Goal: Task Accomplishment & Management: Use online tool/utility

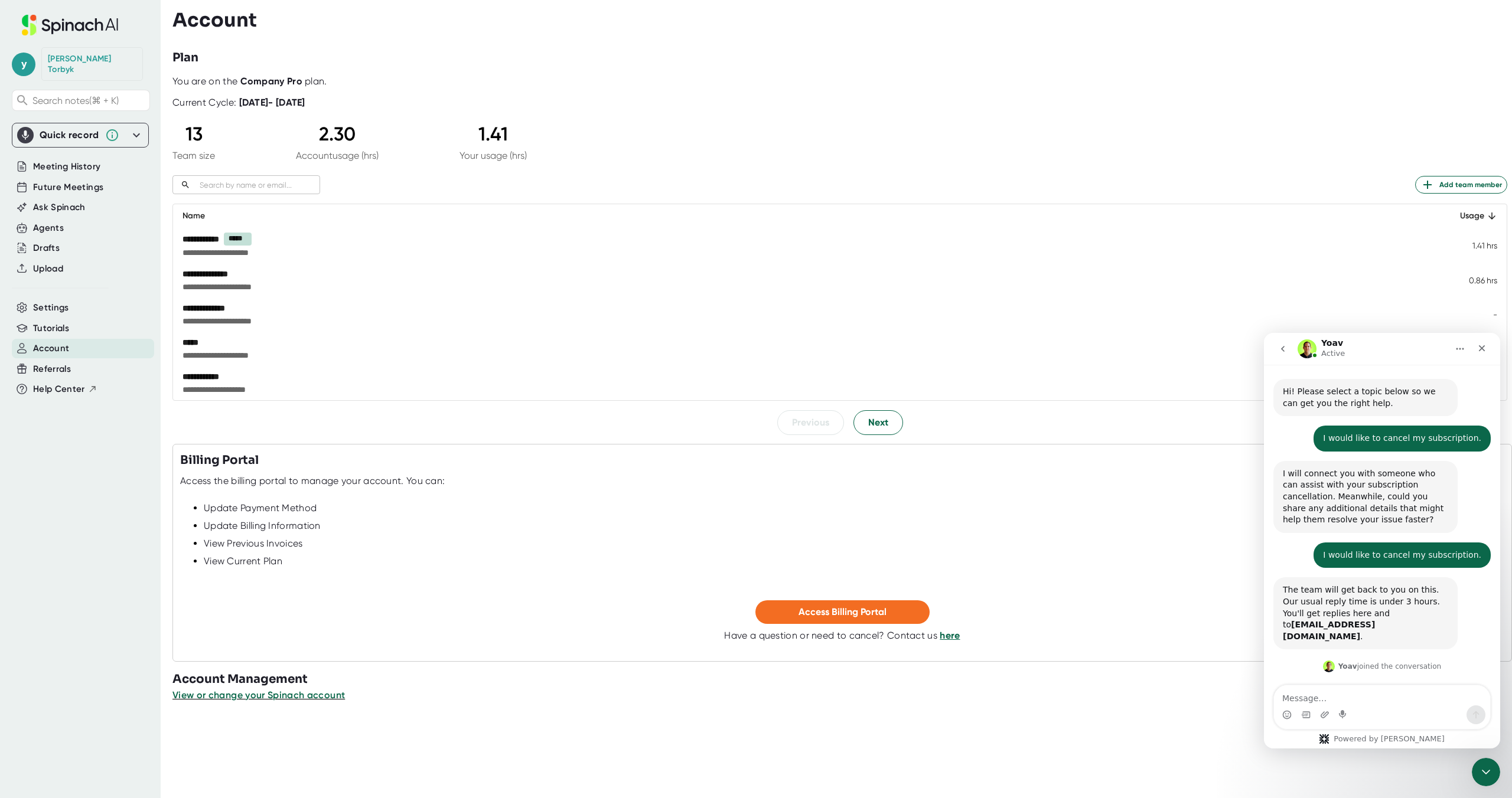
scroll to position [248, 0]
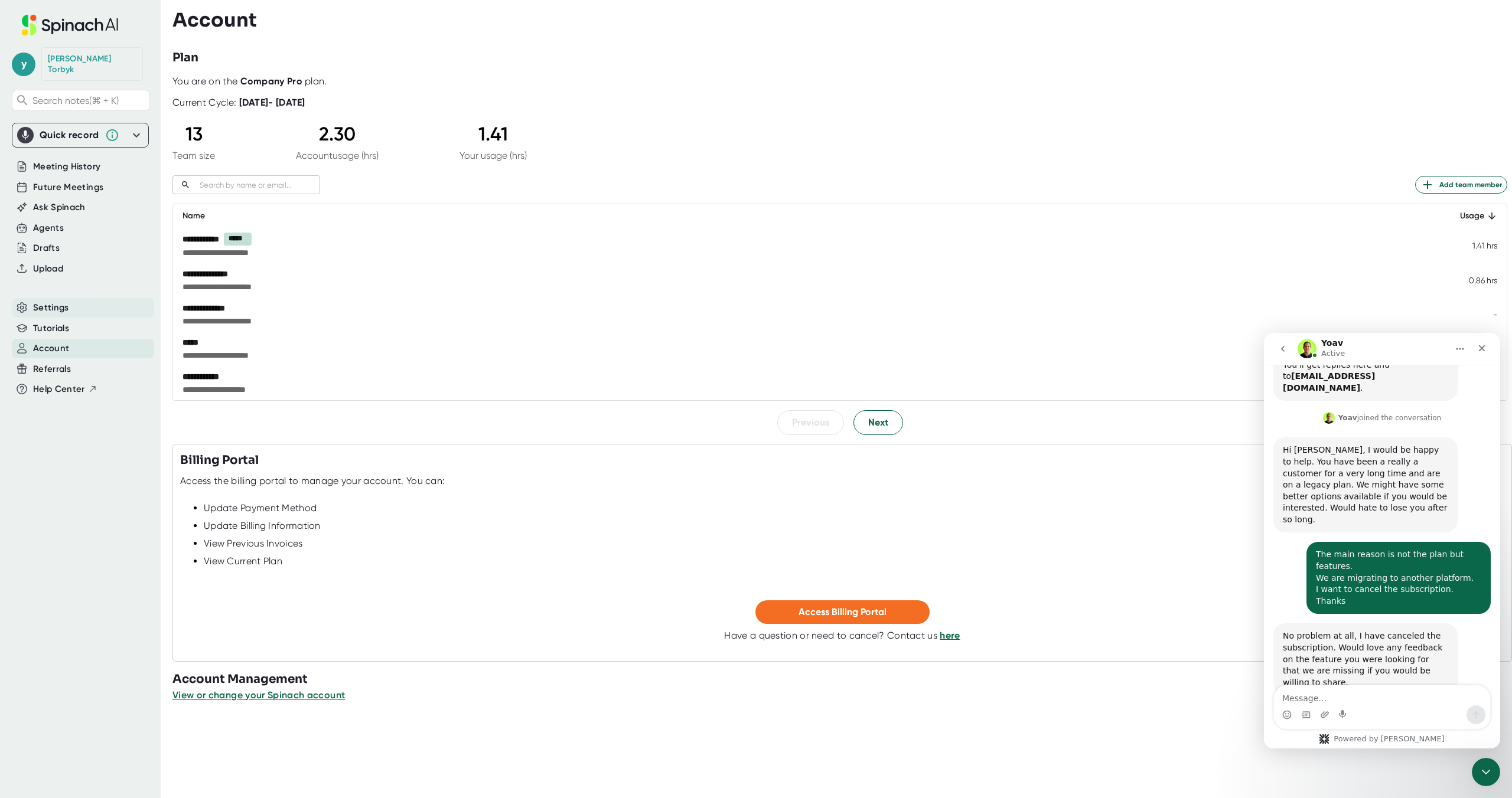
click at [58, 301] on span "Settings" at bounding box center [51, 308] width 36 height 14
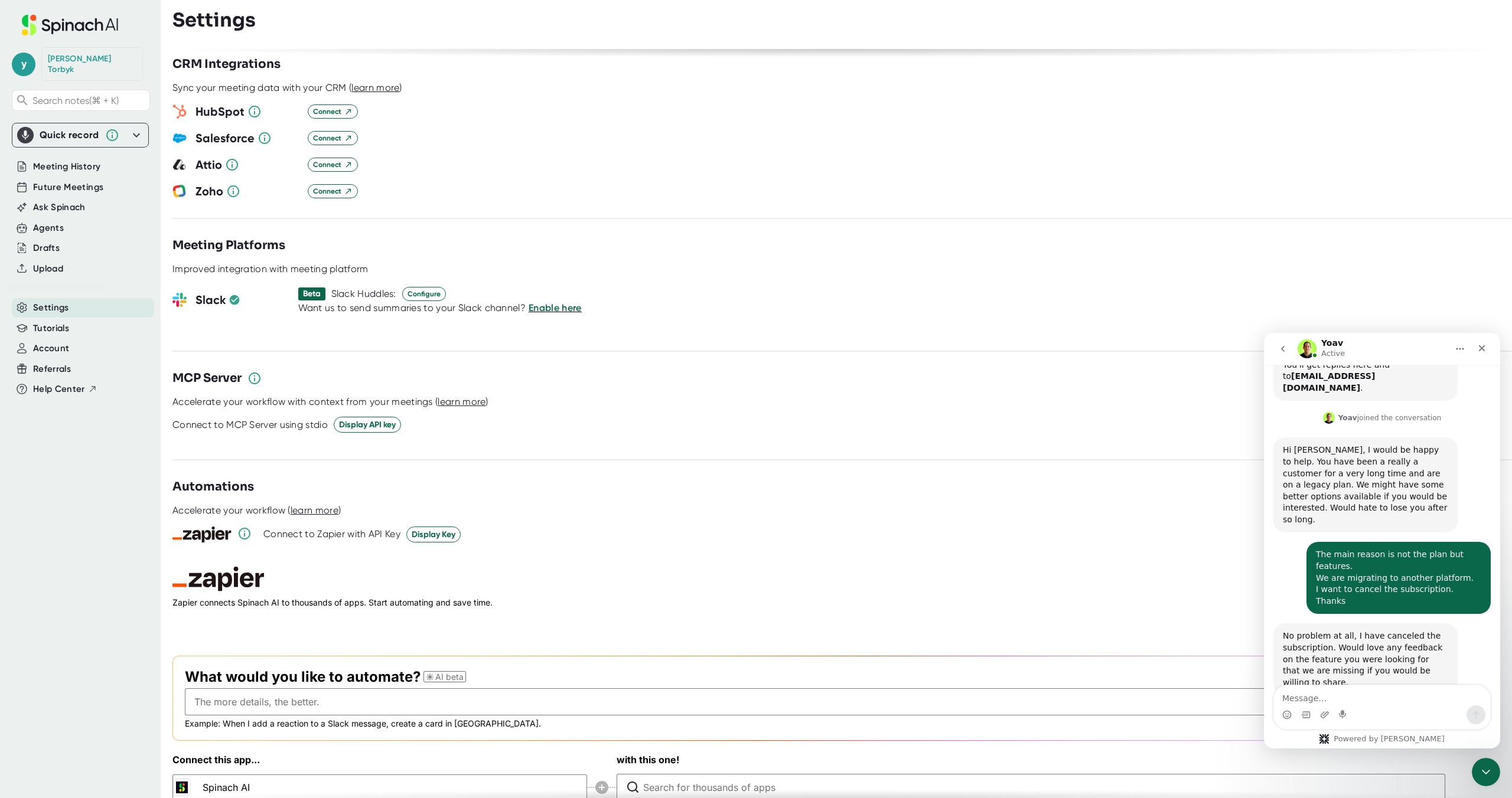
scroll to position [1329, 0]
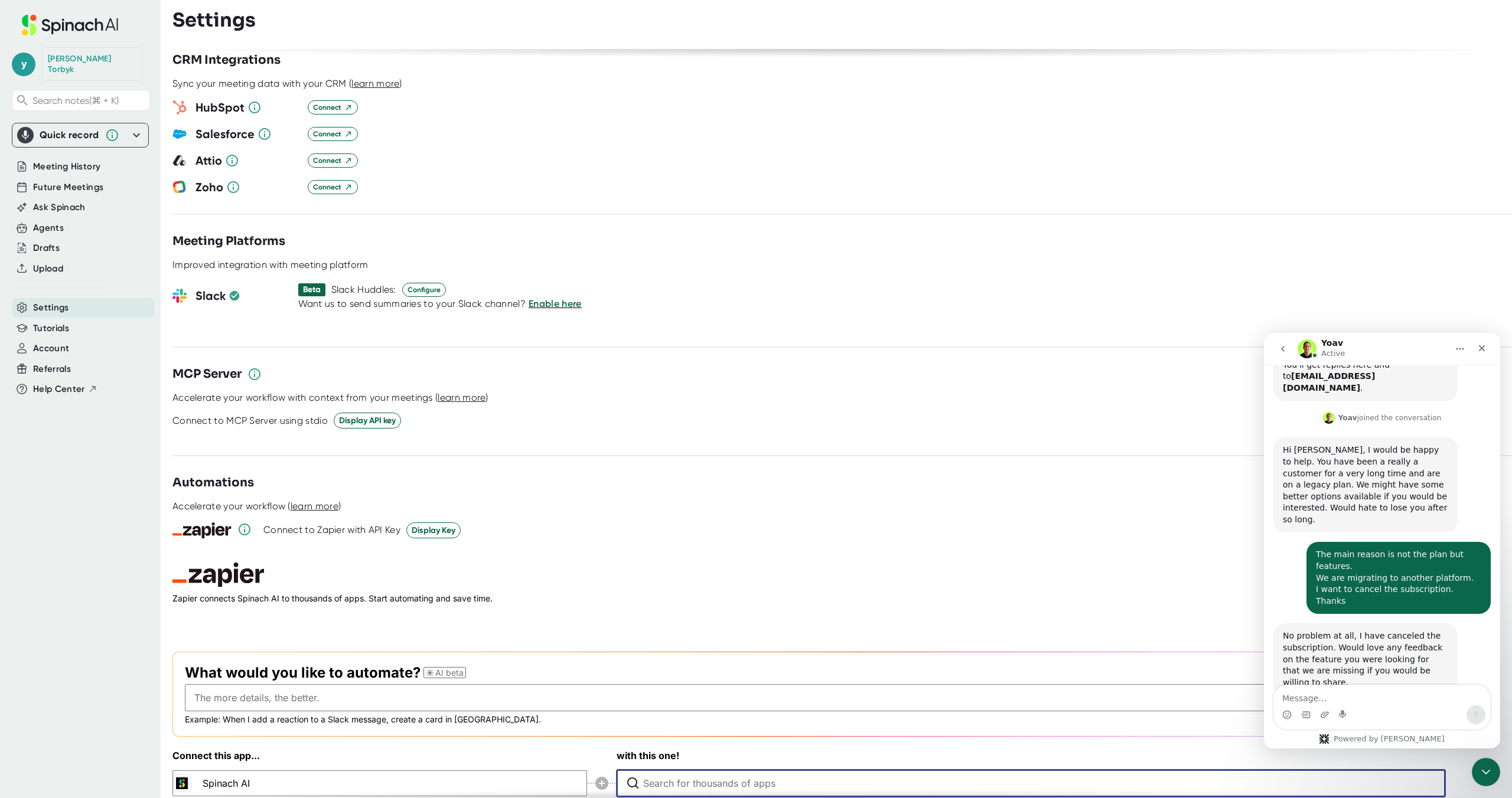
click at [755, 770] on input "Type to search for an app to connect" at bounding box center [1034, 783] width 782 height 26
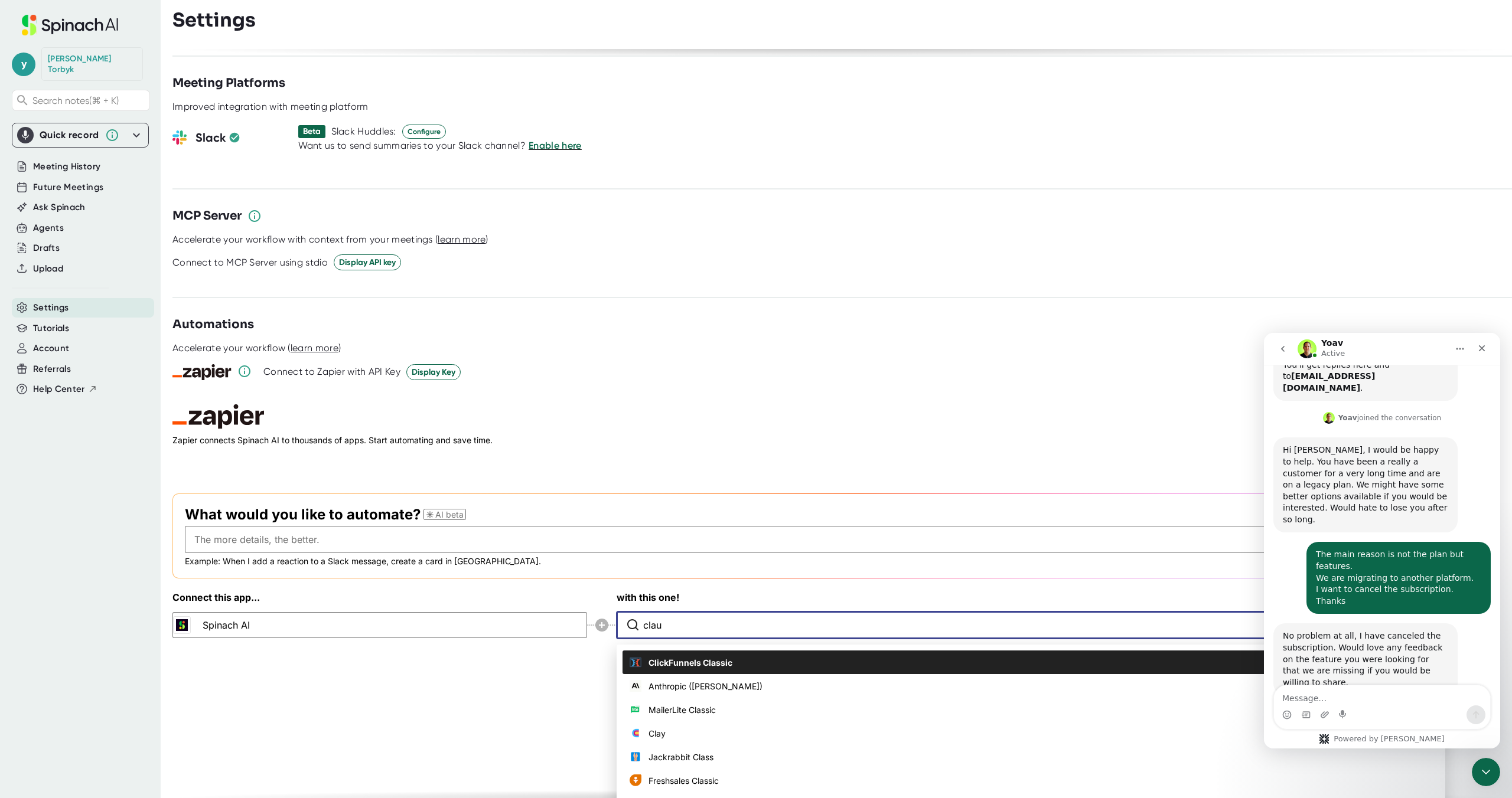
scroll to position [1345, 0]
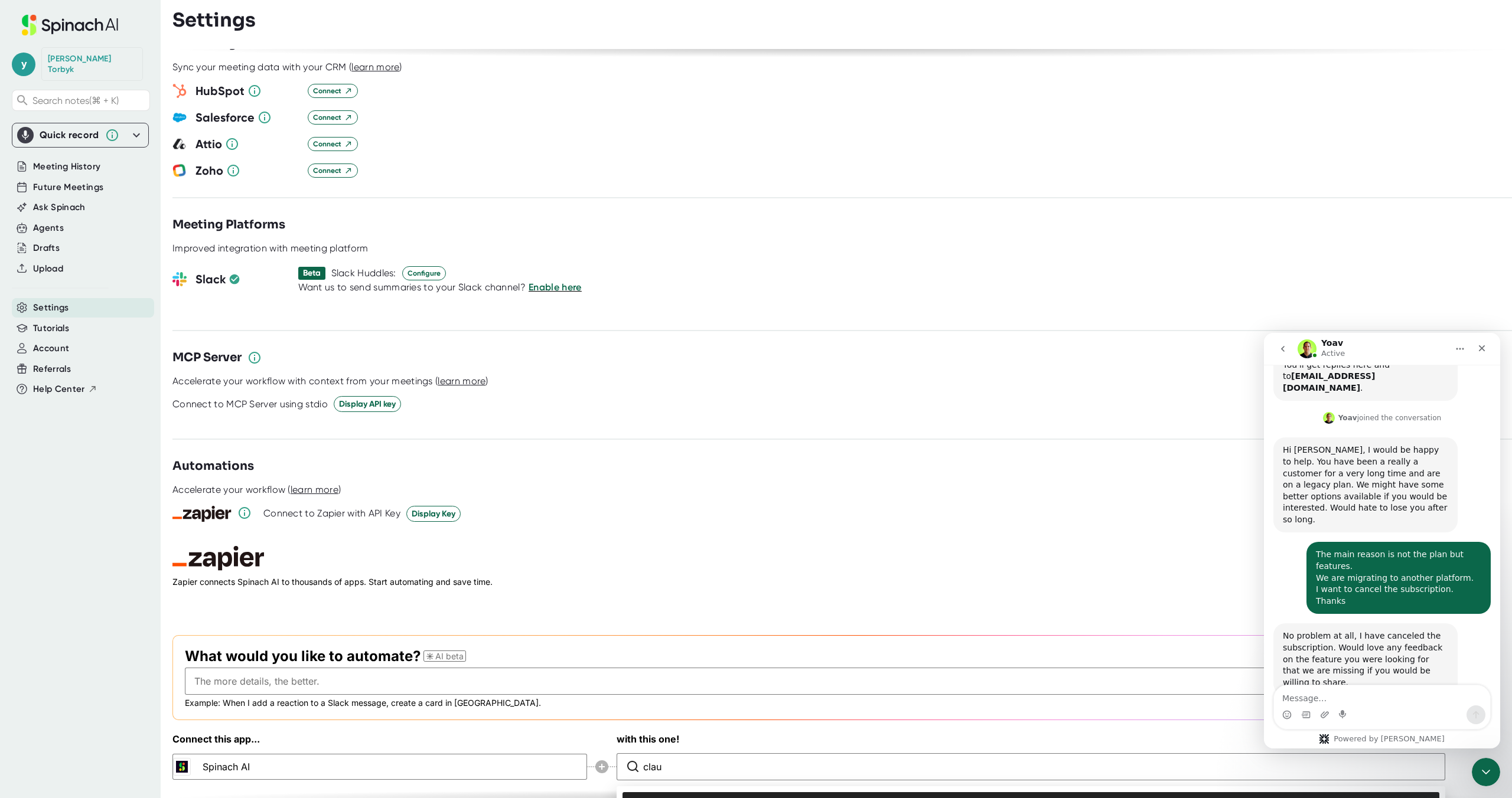
click at [685, 797] on span "Anthropic ([PERSON_NAME])" at bounding box center [708, 804] width 118 height 12
type input "Anthropic ([PERSON_NAME])"
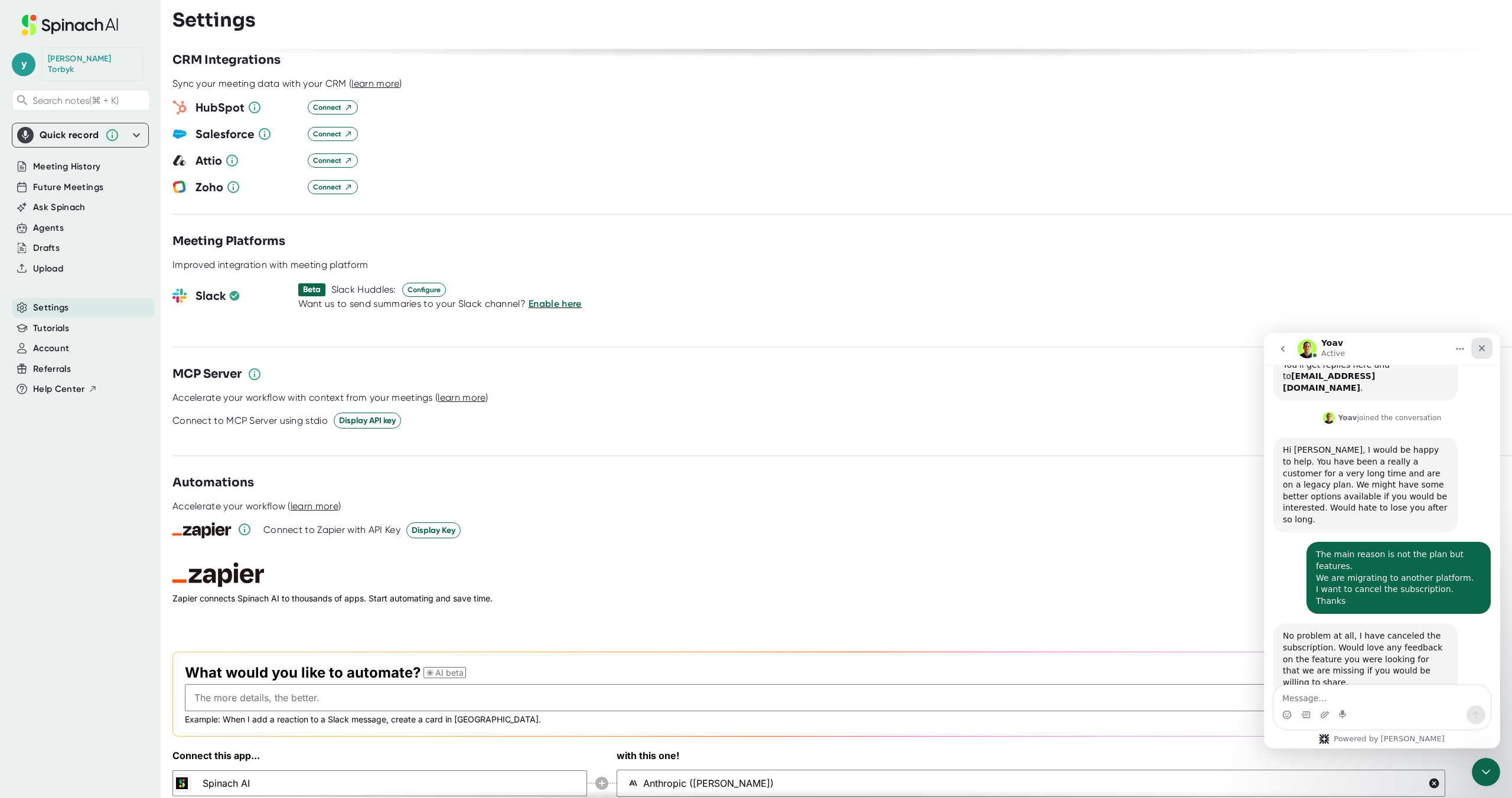
click at [1481, 345] on icon "Close" at bounding box center [1482, 348] width 10 height 10
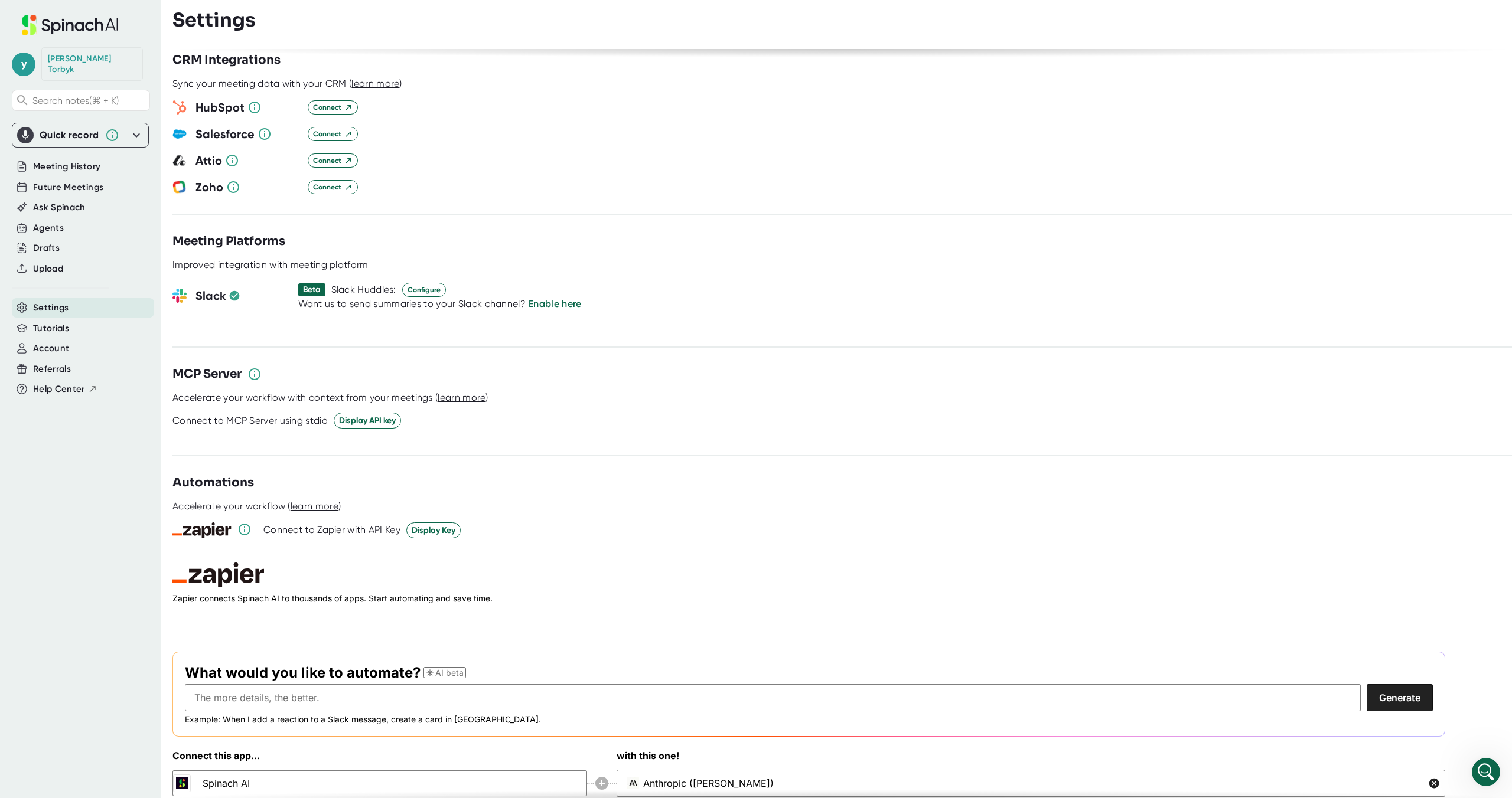
scroll to position [248, 0]
click at [601, 781] on icon at bounding box center [602, 783] width 6 height 6
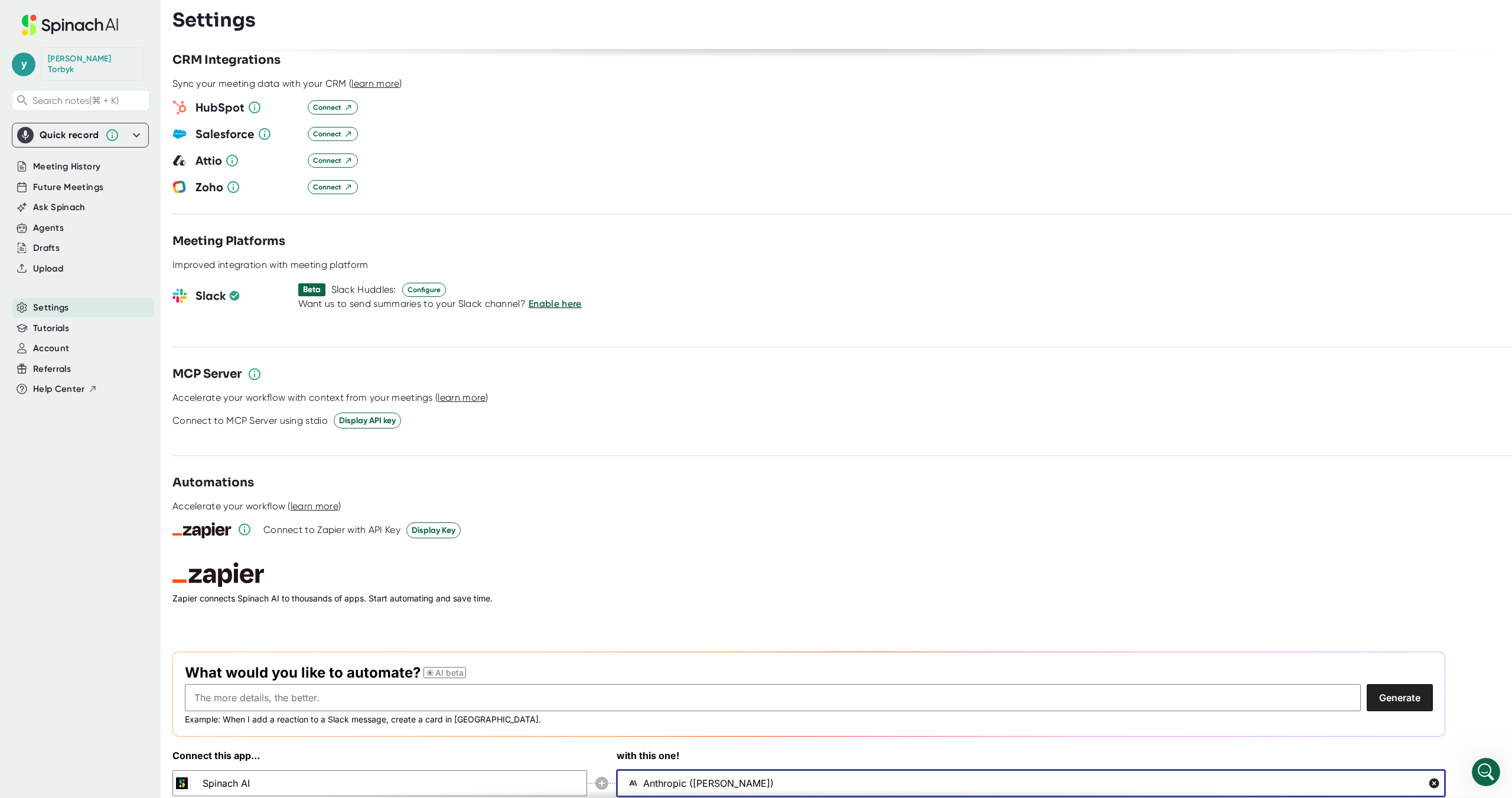
click at [741, 770] on div "Anthropic ([PERSON_NAME] ([PERSON_NAME])" at bounding box center [1031, 783] width 829 height 27
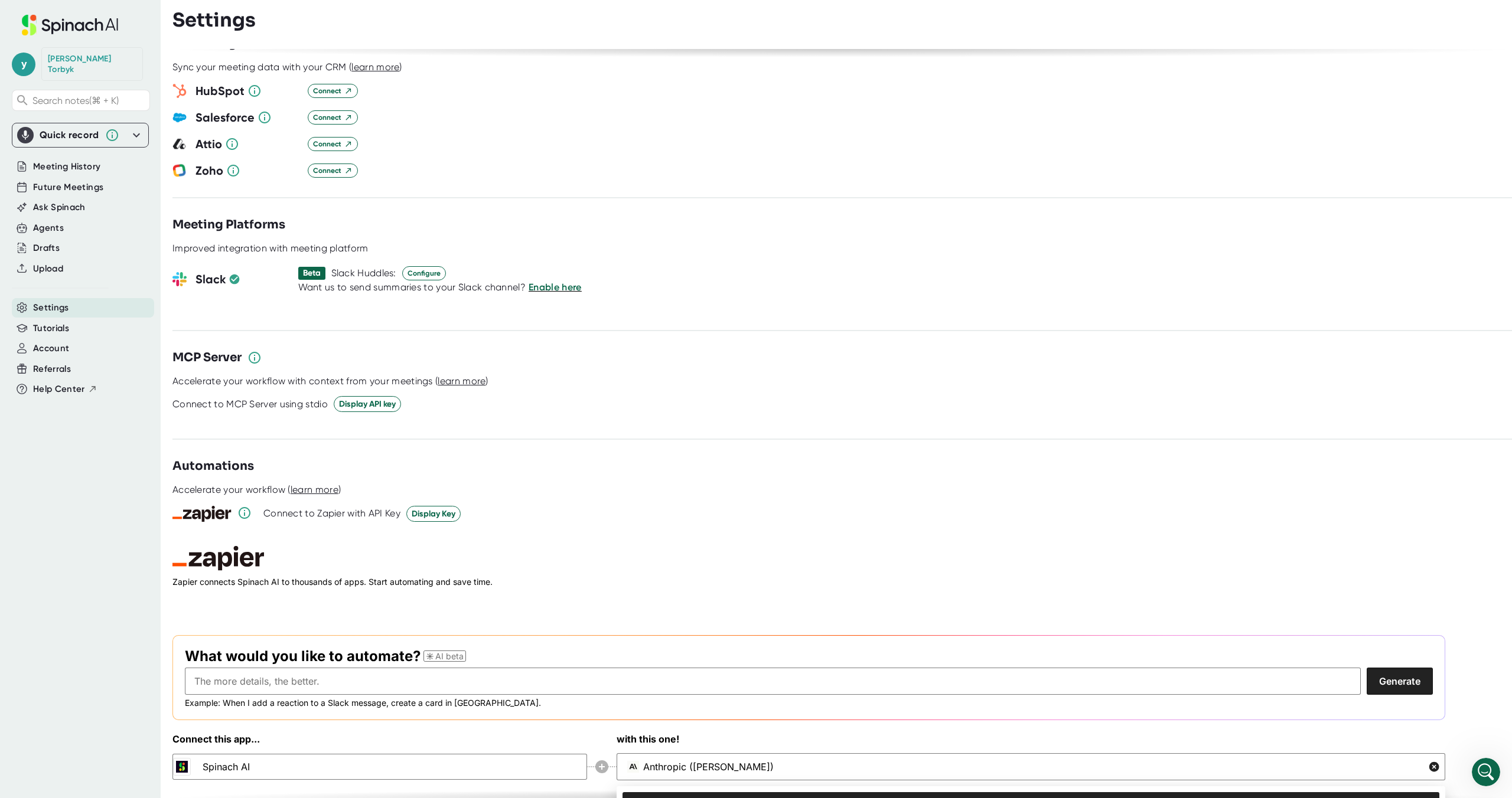
click at [726, 792] on li "Anthropic ([PERSON_NAME])" at bounding box center [1031, 804] width 817 height 24
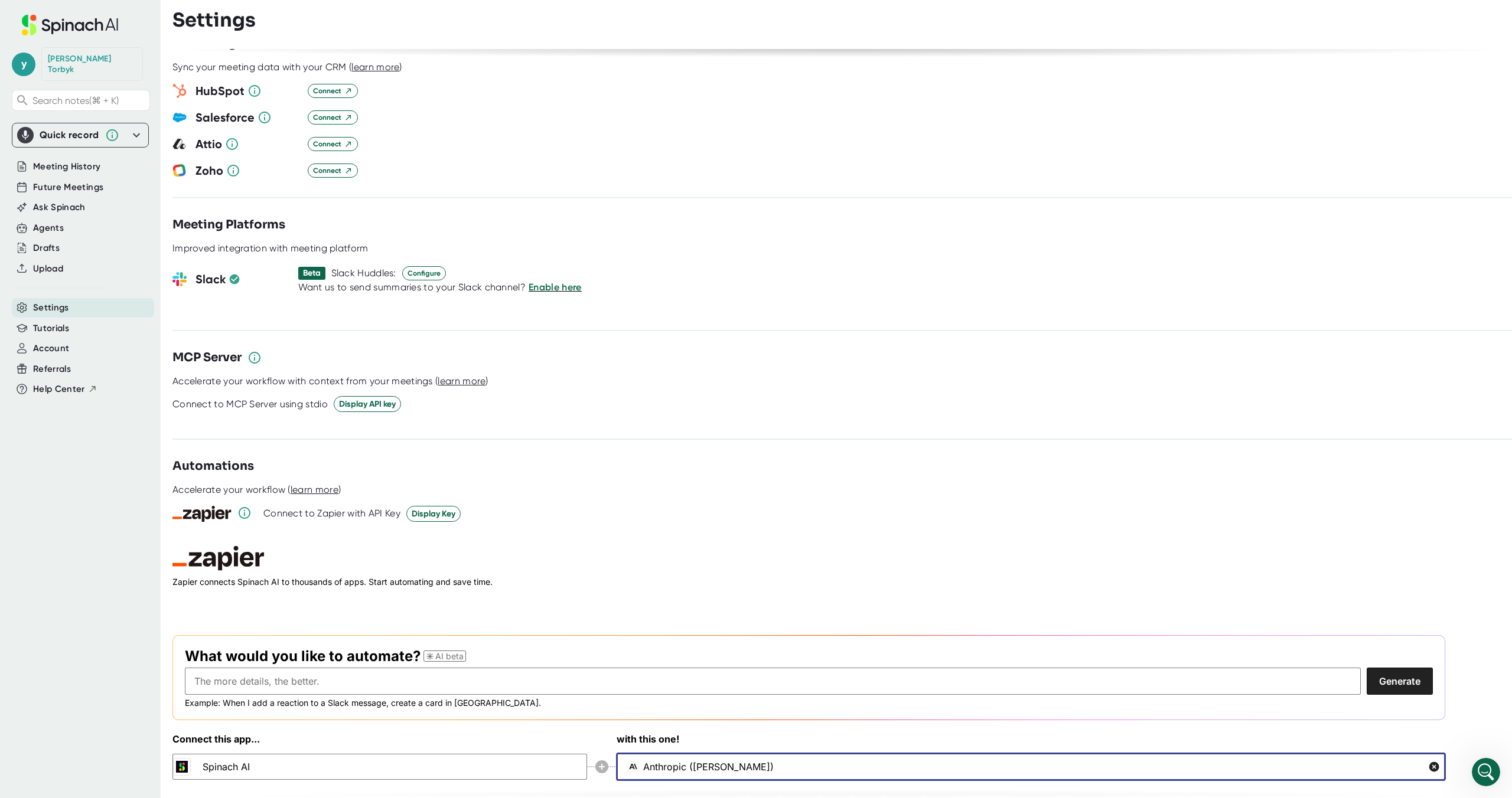
click at [874, 754] on input "Anthropic ([PERSON_NAME])" at bounding box center [1025, 767] width 764 height 26
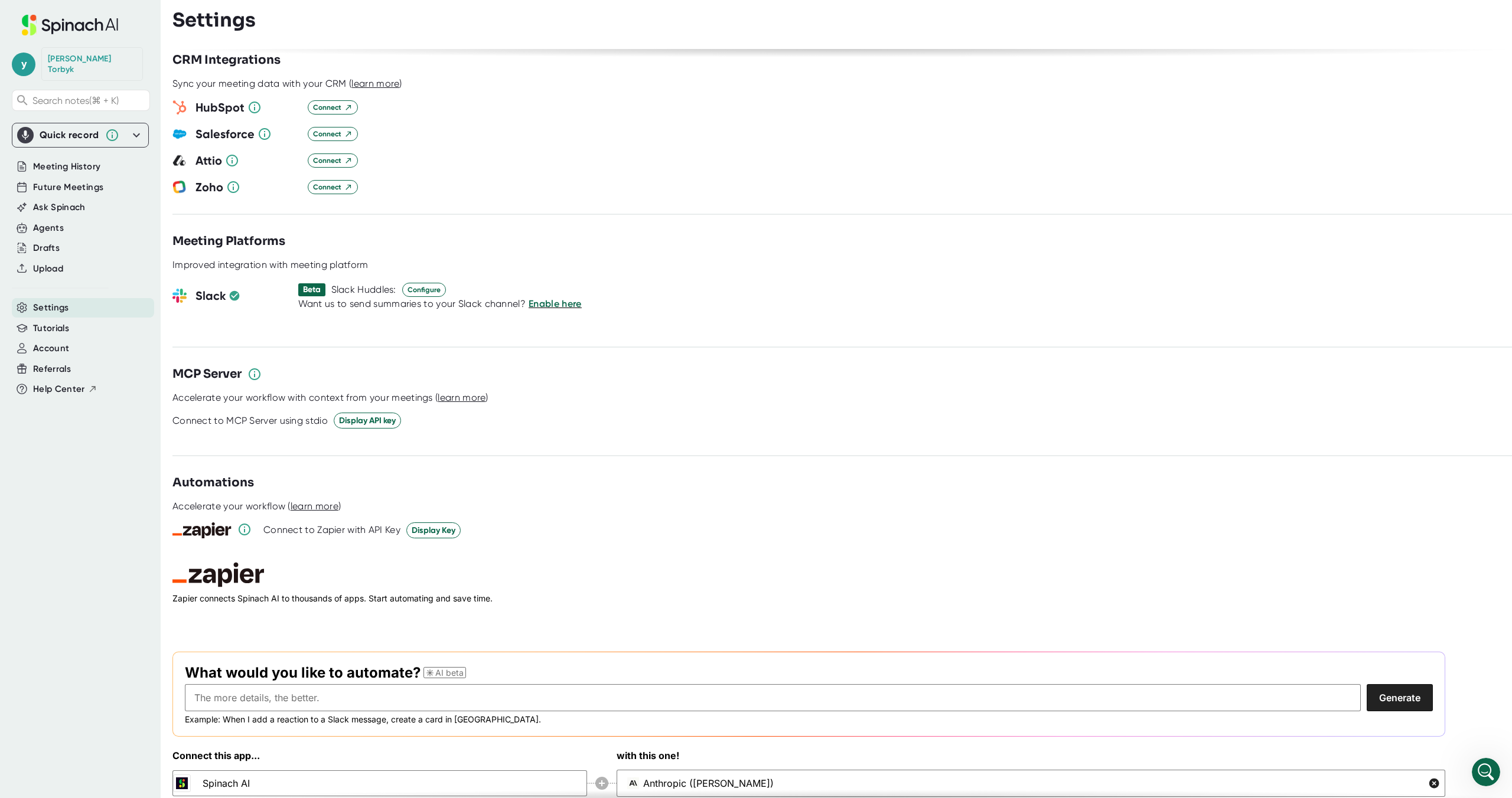
click at [771, 749] on h3 "with this one!" at bounding box center [1031, 756] width 829 height 14
click at [234, 764] on div "Connect this app... Spinach AI with this one! Anthropic ([PERSON_NAME] ([PERSON…" at bounding box center [809, 774] width 1272 height 50
click at [600, 781] on icon at bounding box center [602, 783] width 6 height 6
click at [601, 781] on icon at bounding box center [602, 783] width 6 height 6
click at [1484, 770] on icon "Open Intercom Messenger" at bounding box center [1484, 771] width 19 height 19
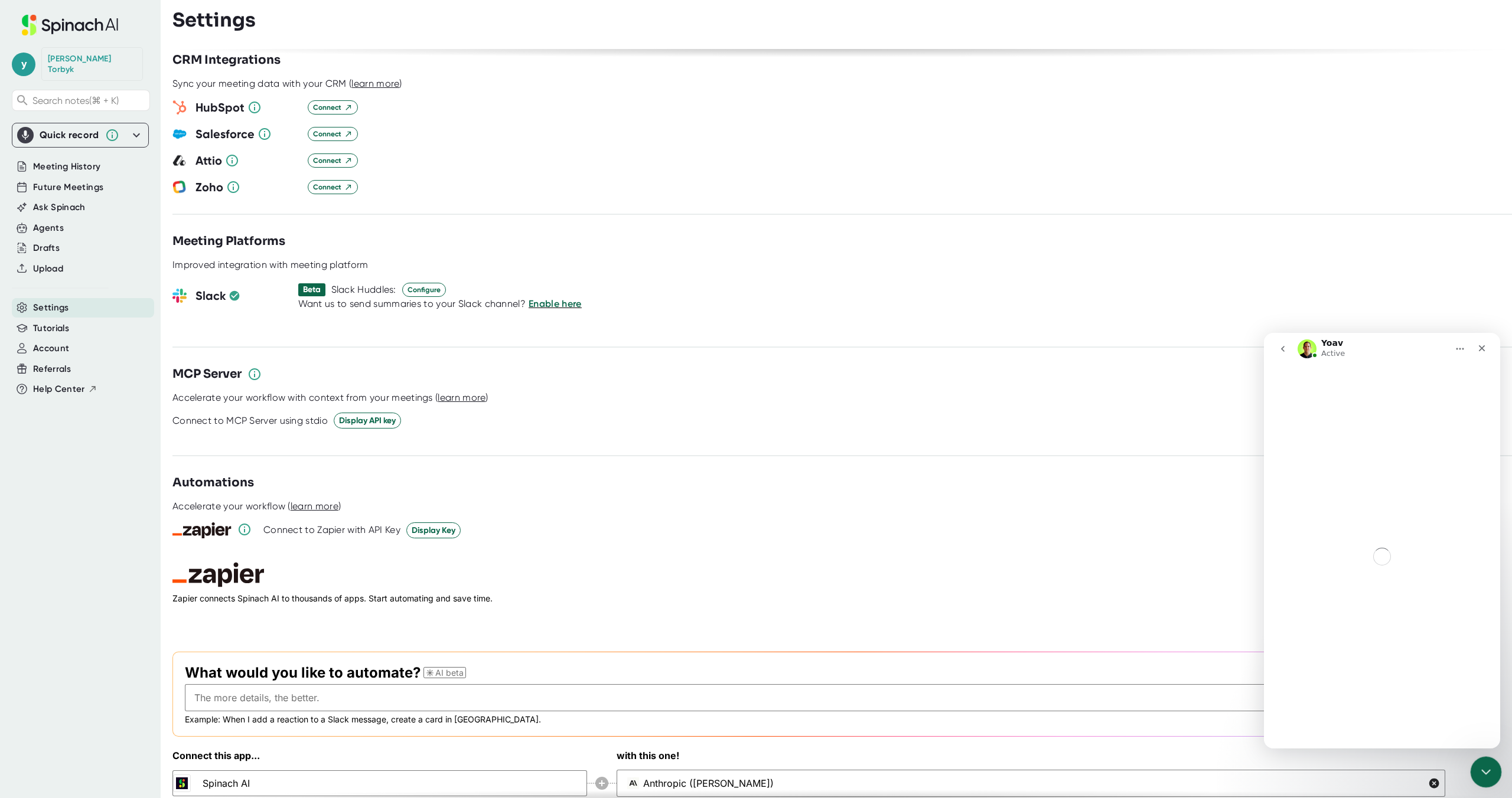
drag, startPoint x: 1484, startPoint y: 770, endPoint x: 2908, endPoint y: 1507, distance: 1603.4
click at [1484, 770] on icon "Close Intercom Messenger" at bounding box center [1484, 770] width 14 height 14
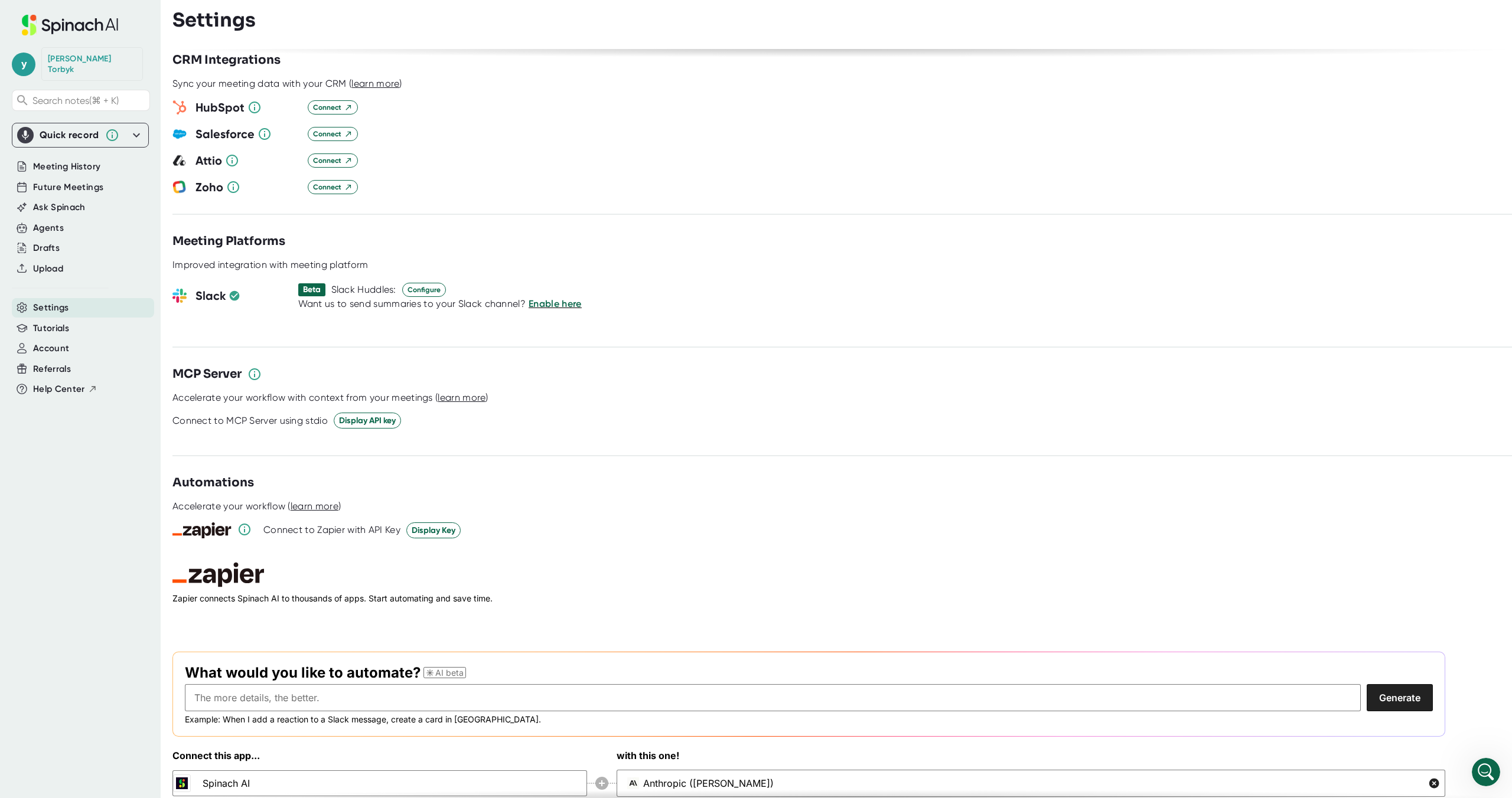
scroll to position [248, 0]
click at [359, 415] on span "Display API key" at bounding box center [368, 421] width 57 height 12
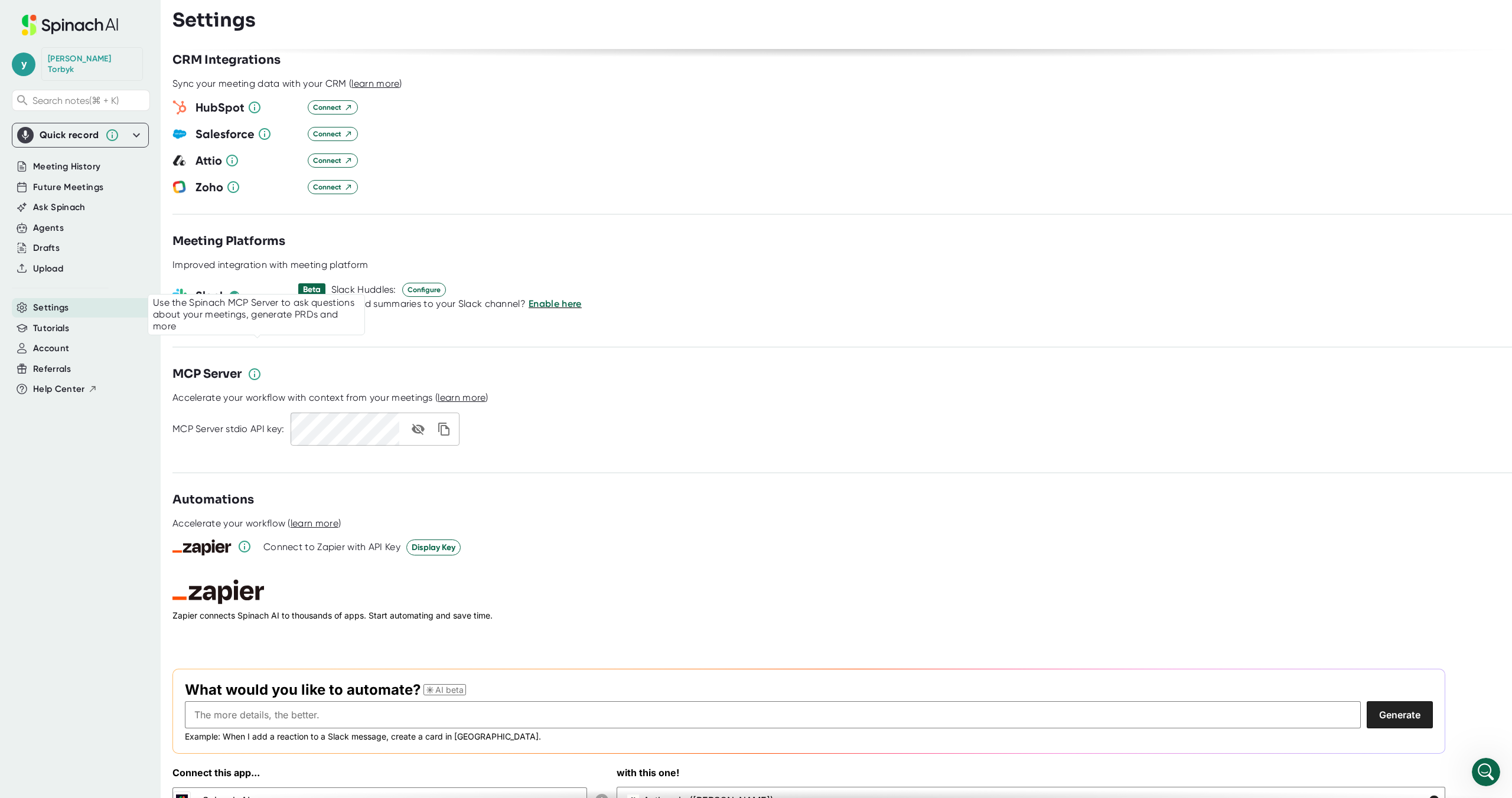
click at [257, 368] on icon at bounding box center [254, 374] width 14 height 14
click at [463, 392] on span "learn more" at bounding box center [461, 397] width 48 height 11
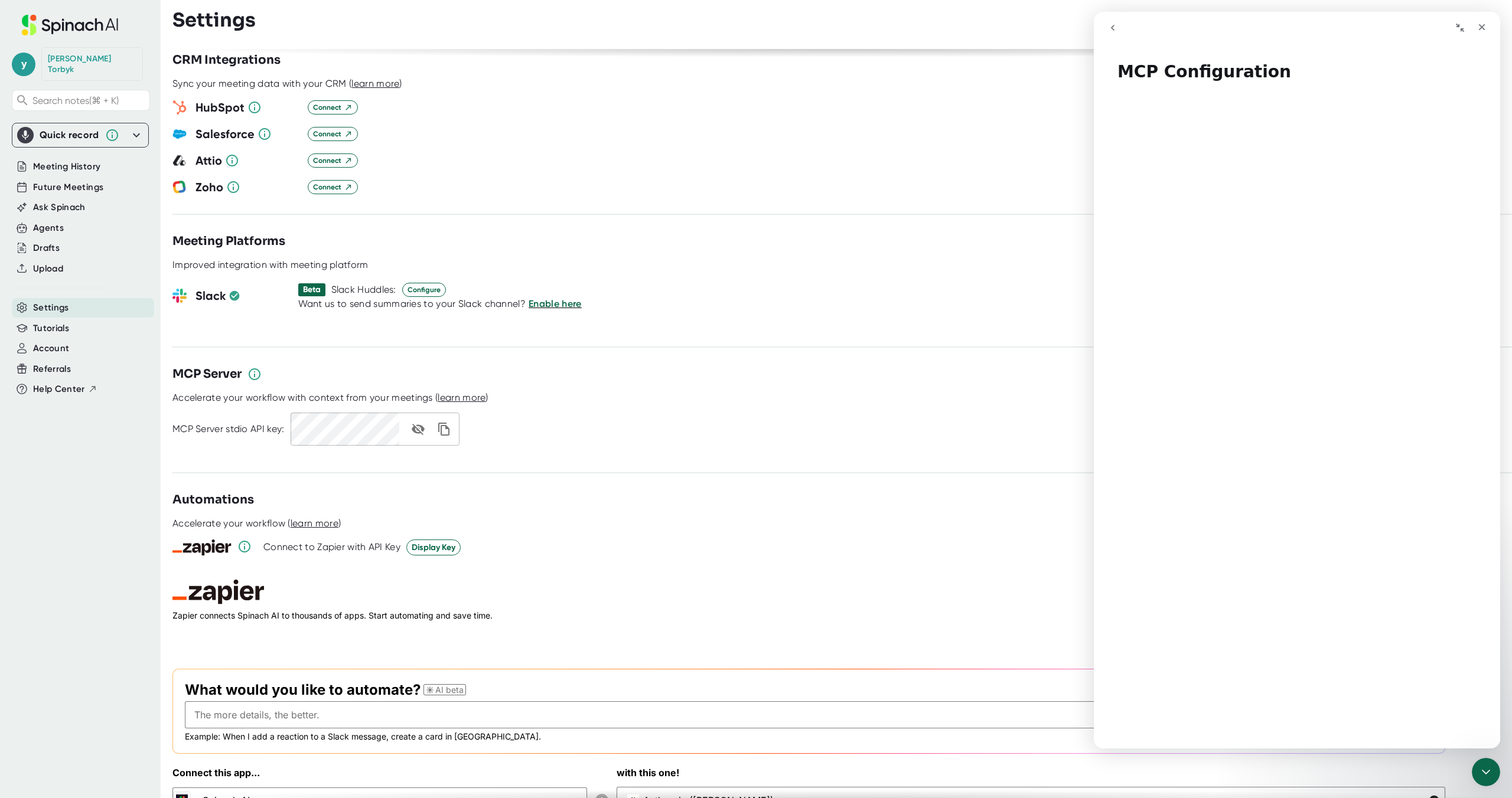
scroll to position [1885, 0]
click at [444, 422] on icon "copy api key" at bounding box center [444, 429] width 14 height 14
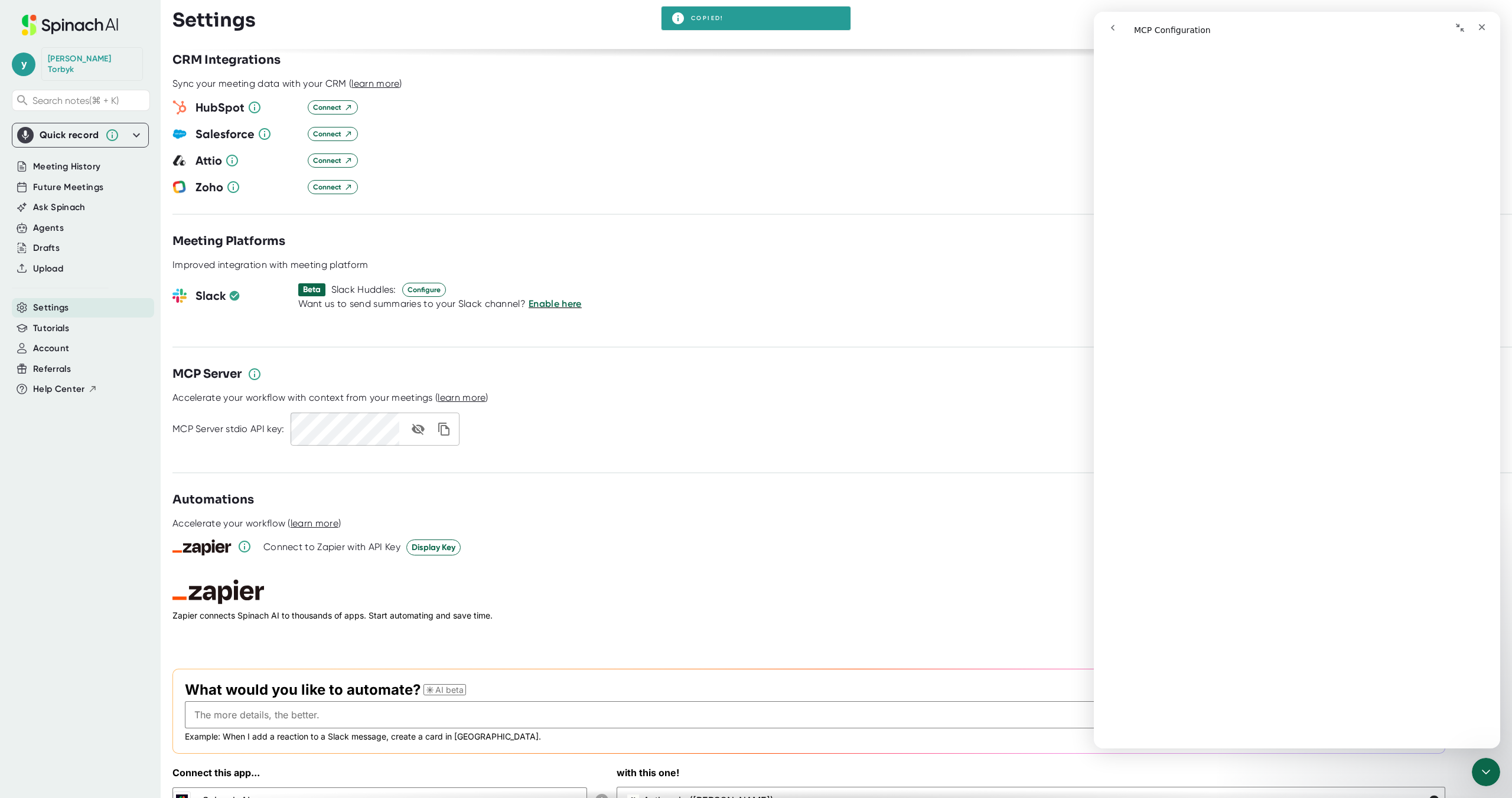
drag, startPoint x: 246, startPoint y: 430, endPoint x: 203, endPoint y: 403, distance: 50.8
click at [246, 446] on div at bounding box center [842, 450] width 1340 height 9
click at [60, 342] on span "Account" at bounding box center [51, 349] width 36 height 14
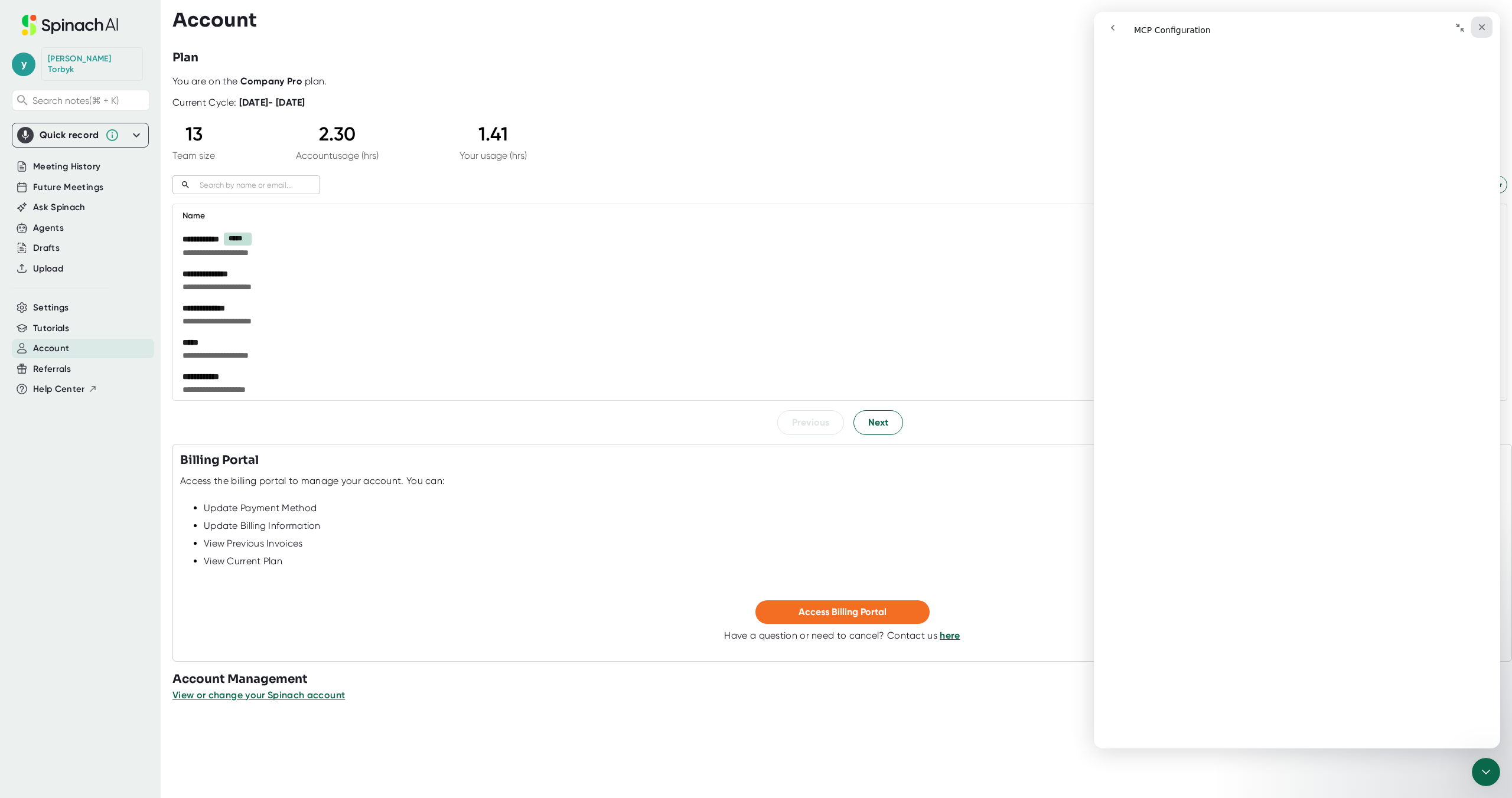
click at [1486, 27] on div "Close" at bounding box center [1482, 27] width 21 height 21
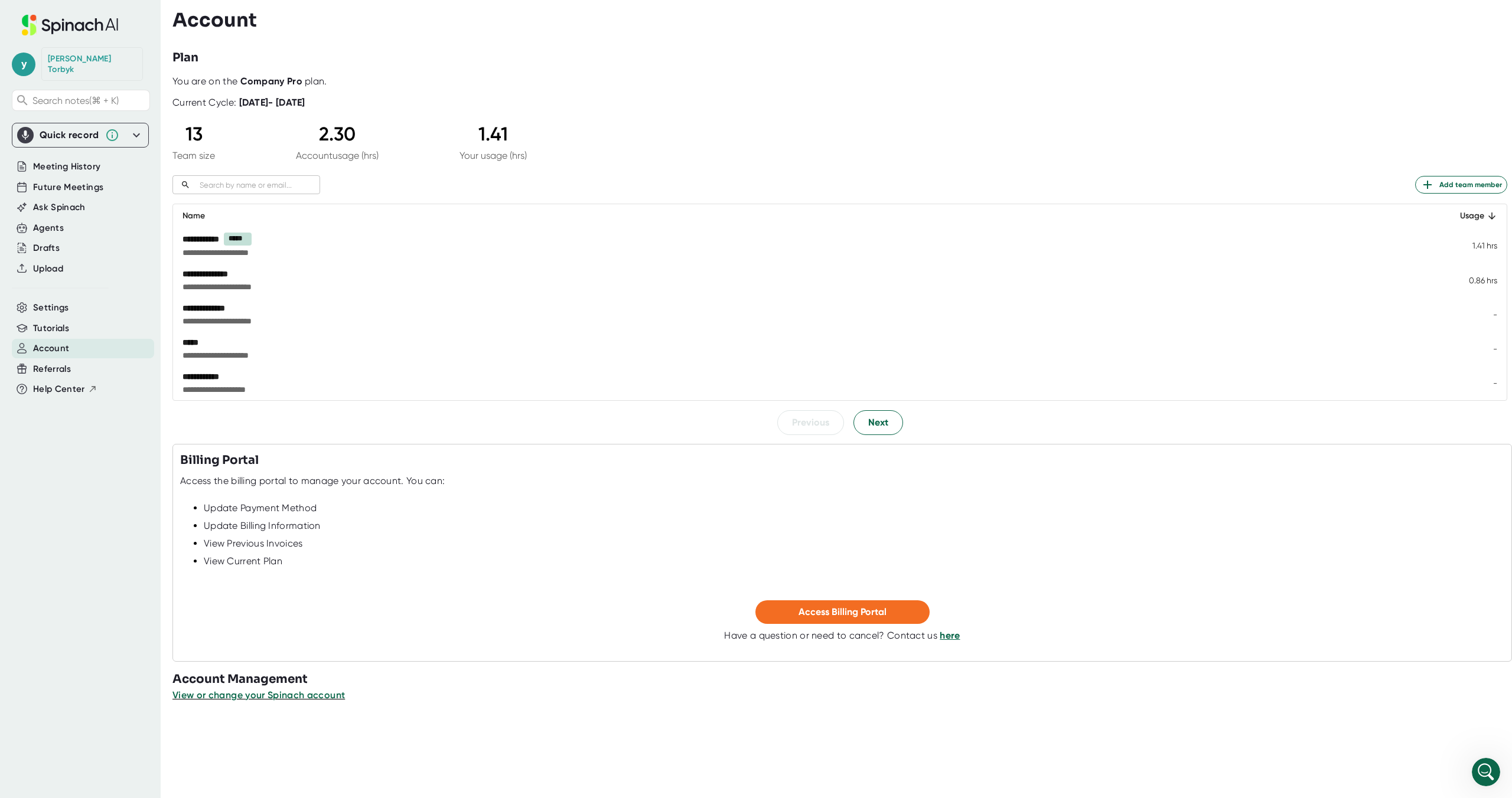
click at [65, 57] on div "[PERSON_NAME]" at bounding box center [92, 64] width 89 height 21
click at [29, 58] on span "y" at bounding box center [24, 64] width 24 height 24
click at [57, 107] on b "Edit Profile" at bounding box center [57, 111] width 38 height 10
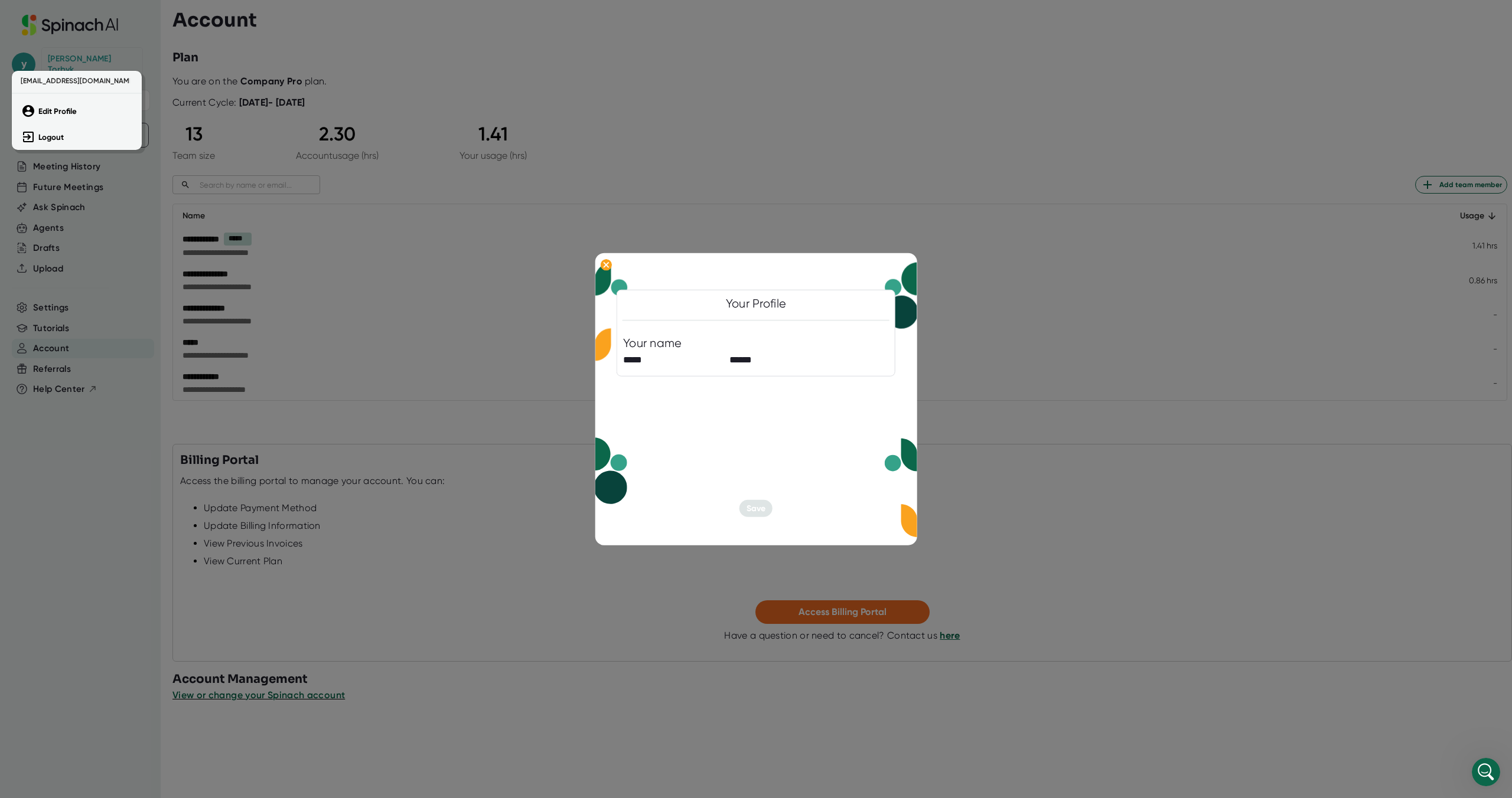
click at [191, 291] on div at bounding box center [756, 399] width 1512 height 798
click at [58, 286] on div at bounding box center [756, 399] width 1512 height 798
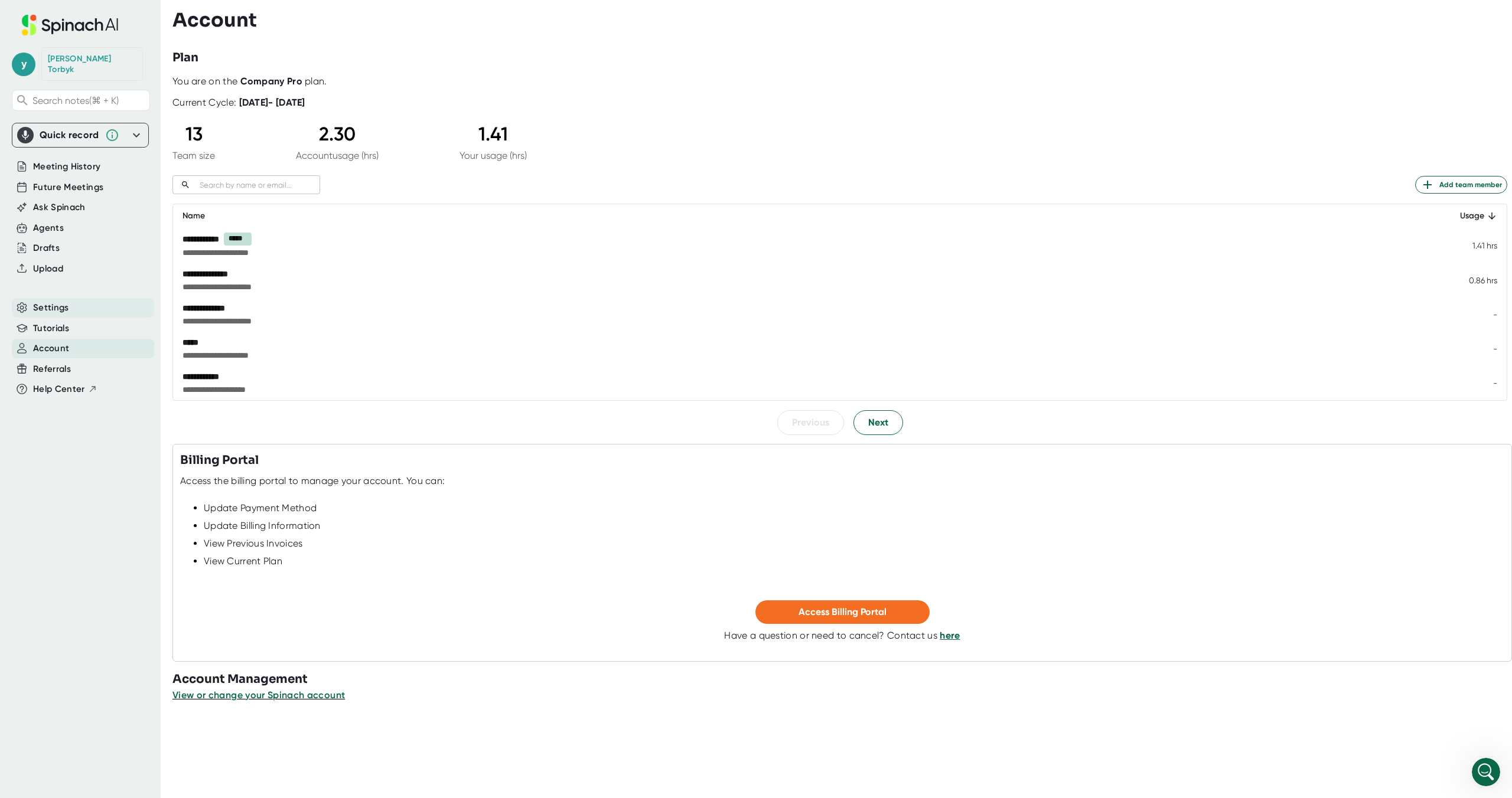
click at [51, 301] on span "Settings" at bounding box center [51, 308] width 36 height 14
